Goal: Information Seeking & Learning: Learn about a topic

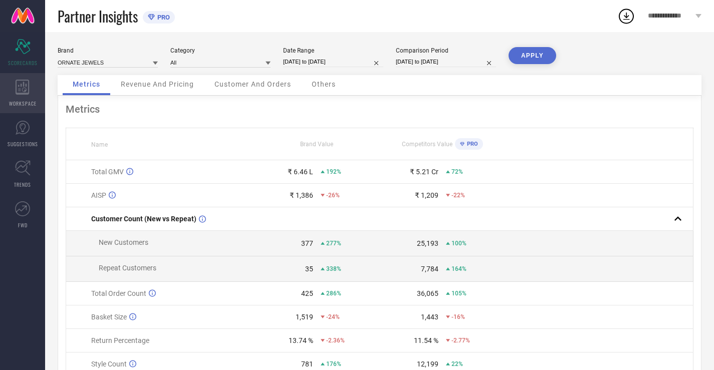
click at [21, 80] on icon at bounding box center [23, 87] width 14 height 15
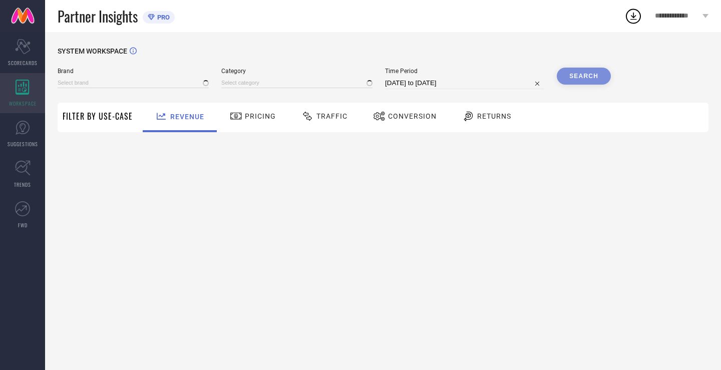
type input "ORNATE JEWELS"
type input "All"
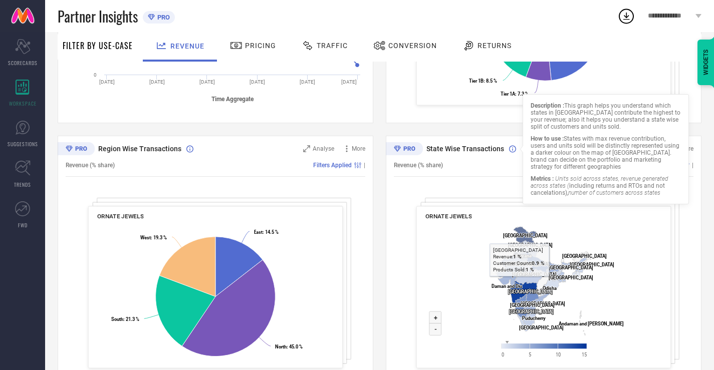
scroll to position [331, 0]
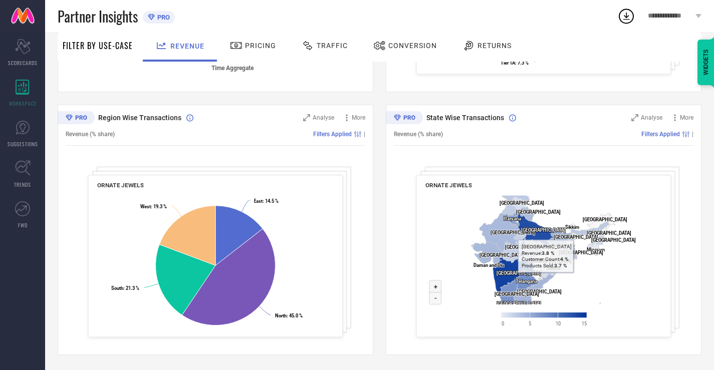
drag, startPoint x: 526, startPoint y: 269, endPoint x: 604, endPoint y: 290, distance: 81.4
click at [604, 290] on rect at bounding box center [543, 263] width 237 height 145
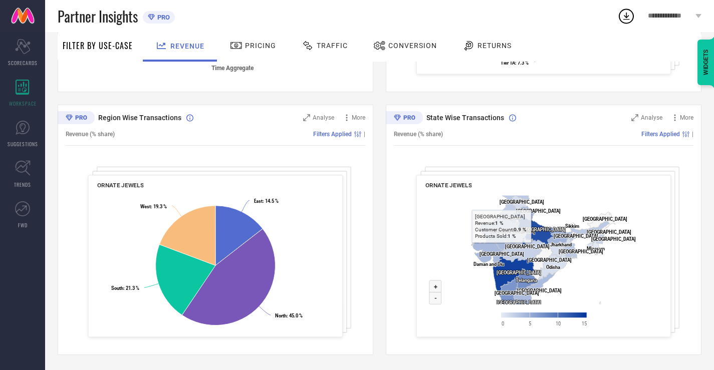
click at [483, 178] on div "ORNATE JEWELS Created with Highcharts 9.3.3 Zoom in + Zoom out - [GEOGRAPHIC_DA…" at bounding box center [543, 256] width 254 height 162
click at [485, 172] on div "State Wise Transactions Analyse More Revenue (% share) Filters Applied | ORNATE…" at bounding box center [544, 230] width 316 height 250
click at [485, 171] on div "State Wise Transactions Analyse More Revenue (% share) Filters Applied | ORNATE…" at bounding box center [544, 230] width 316 height 250
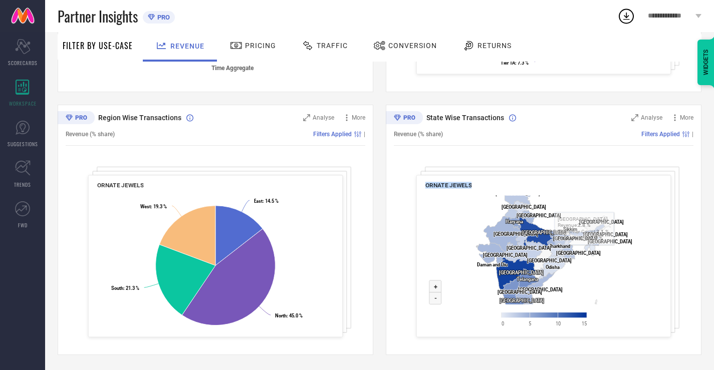
click at [620, 259] on rect at bounding box center [543, 263] width 237 height 145
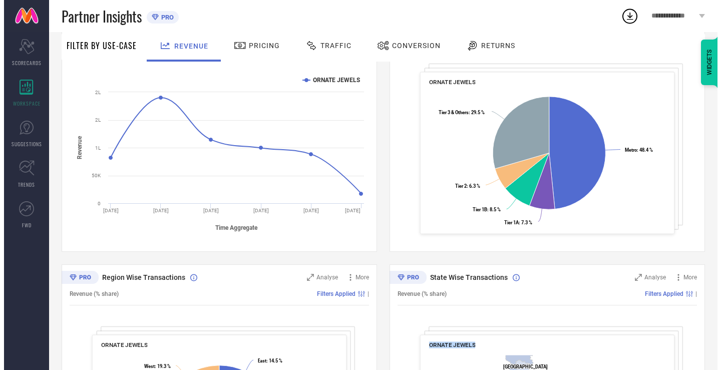
scroll to position [281, 0]
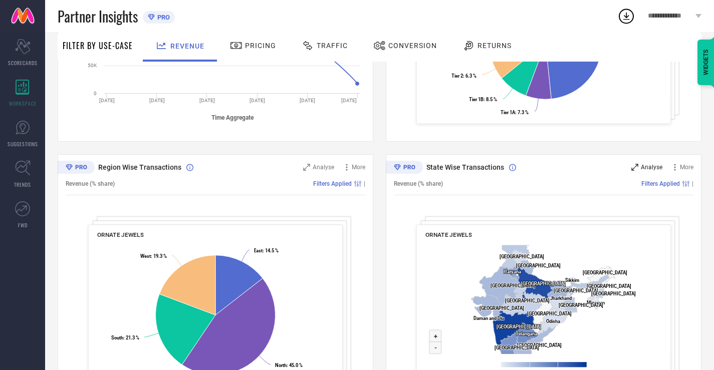
click at [645, 164] on span "Analyse" at bounding box center [652, 167] width 22 height 7
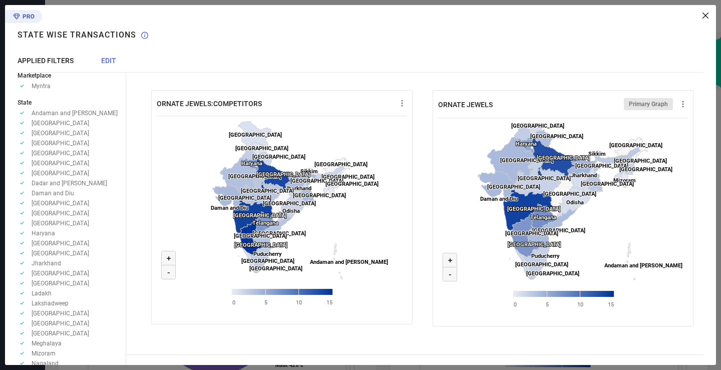
scroll to position [0, 0]
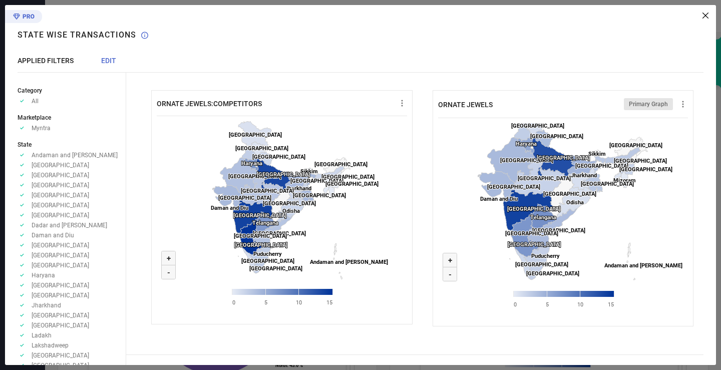
click at [114, 60] on span "EDIT" at bounding box center [108, 61] width 15 height 8
